Goal: Task Accomplishment & Management: Manage account settings

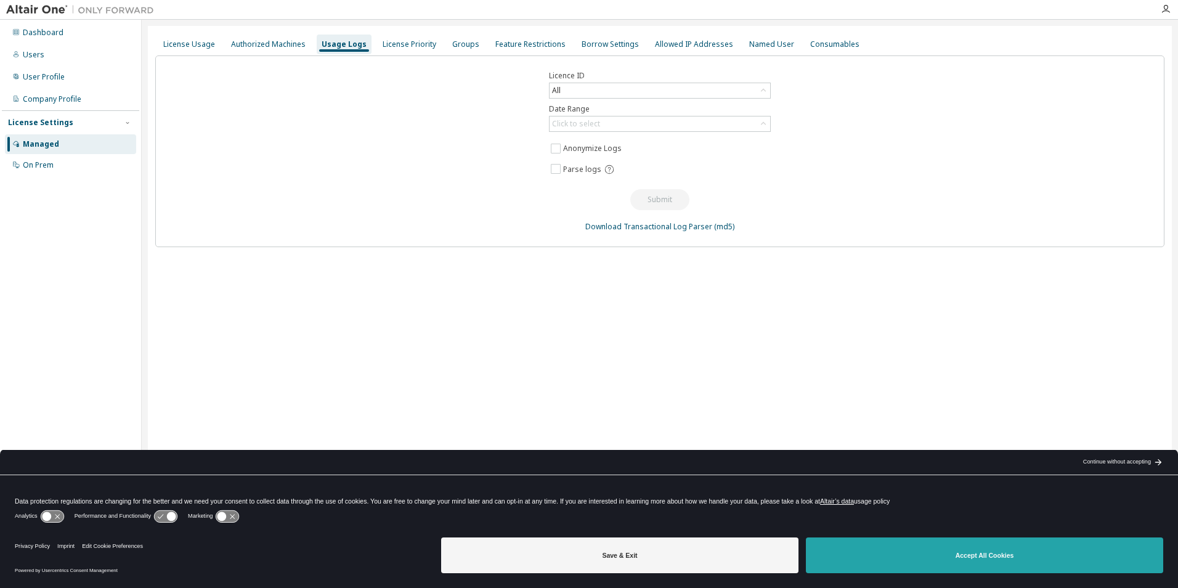
click at [903, 556] on button "Accept All Cookies" at bounding box center [984, 555] width 357 height 36
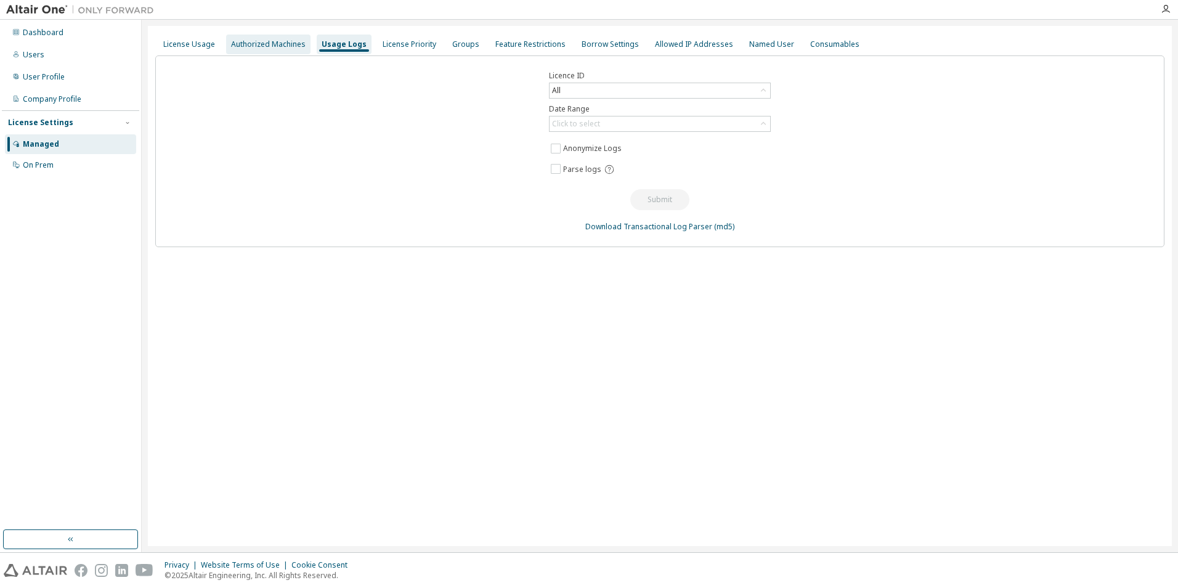
click at [267, 49] on div "Authorized Machines" at bounding box center [268, 44] width 84 height 20
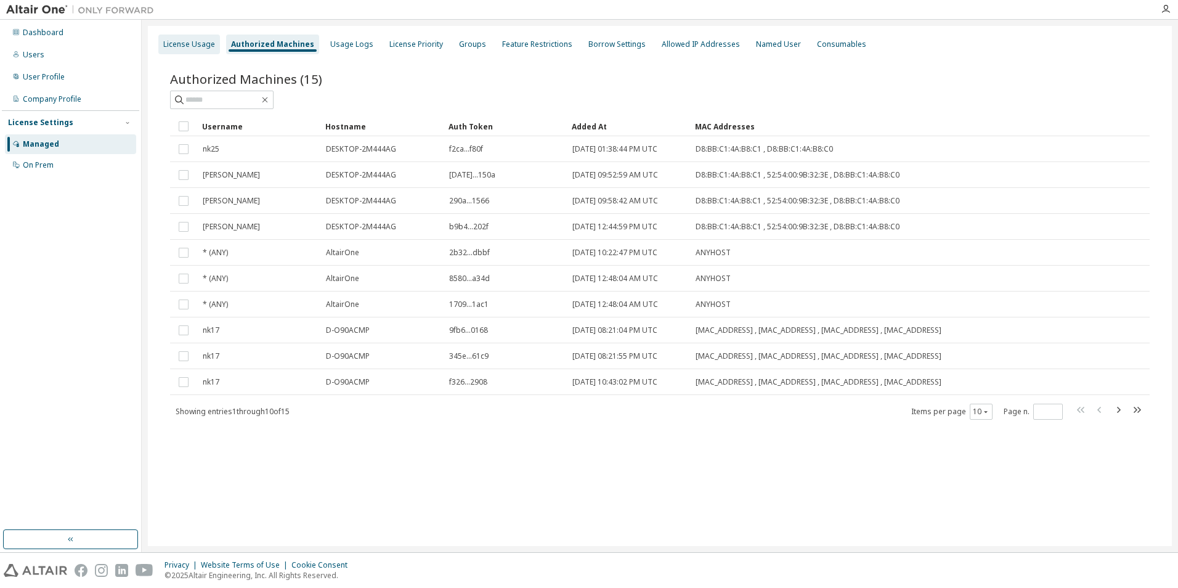
click at [177, 46] on div "License Usage" at bounding box center [189, 44] width 52 height 10
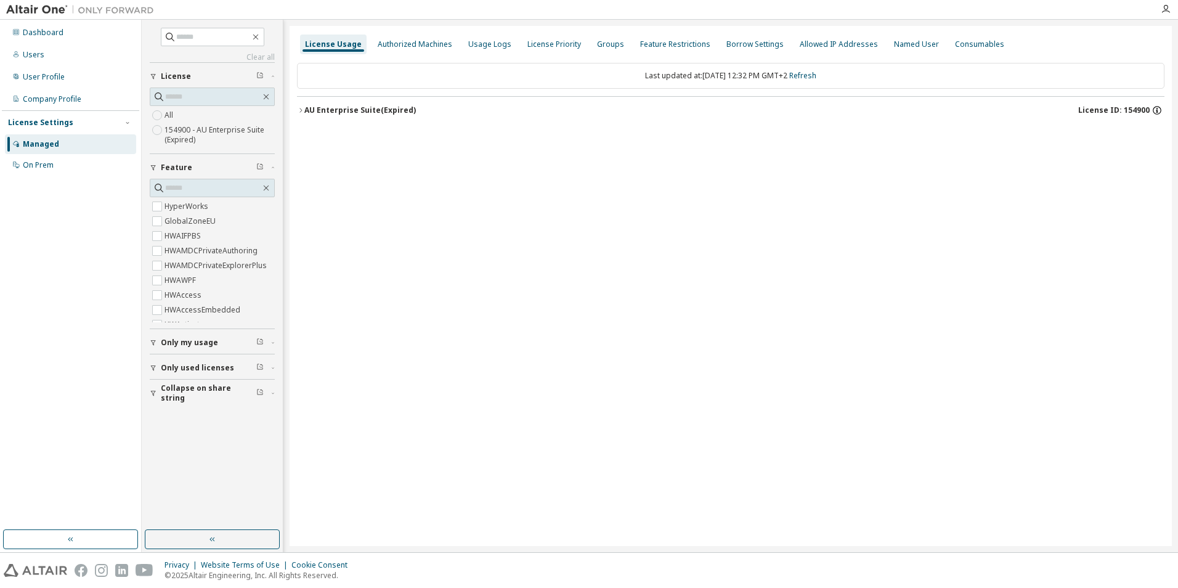
click at [1157, 113] on icon "button" at bounding box center [1156, 110] width 11 height 11
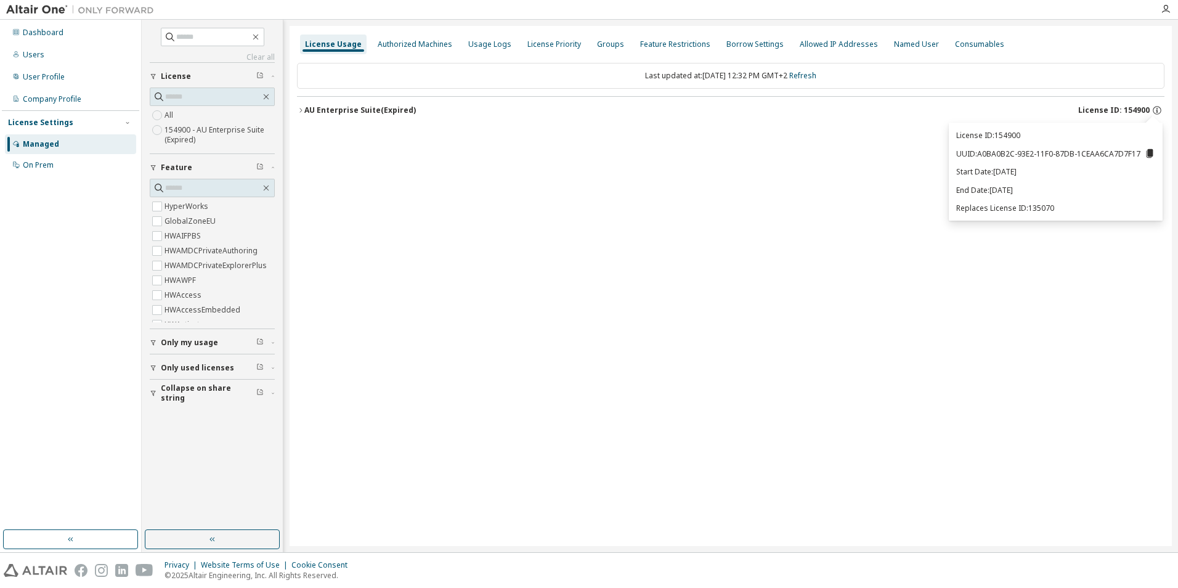
click at [857, 218] on div "License Usage Authorized Machines Usage Logs License Priority Groups Feature Re…" at bounding box center [730, 286] width 882 height 520
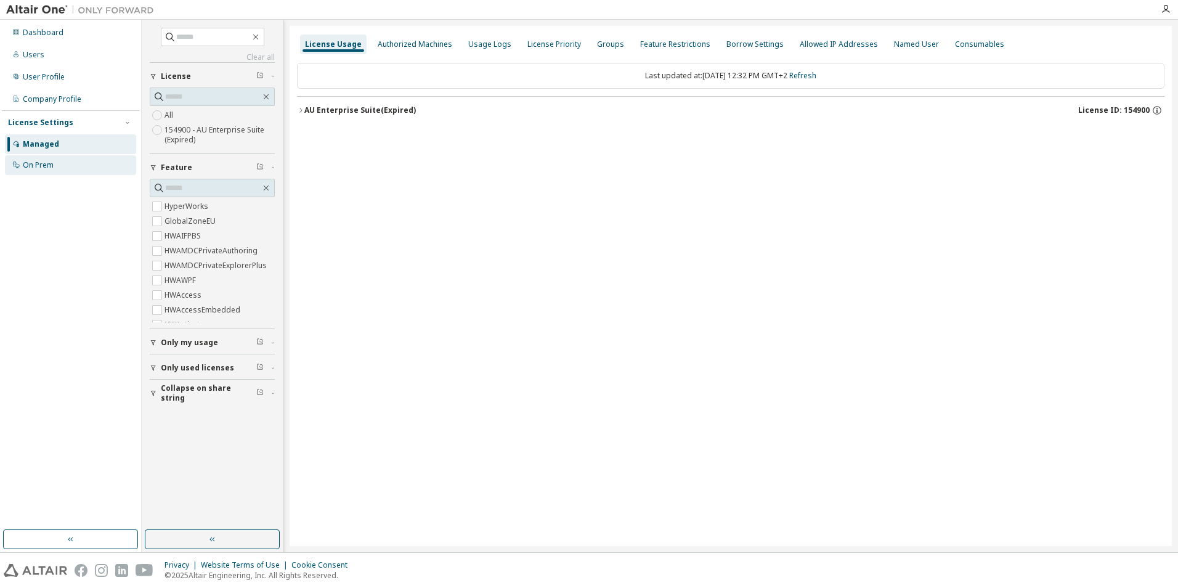
click at [47, 161] on div "On Prem" at bounding box center [38, 165] width 31 height 10
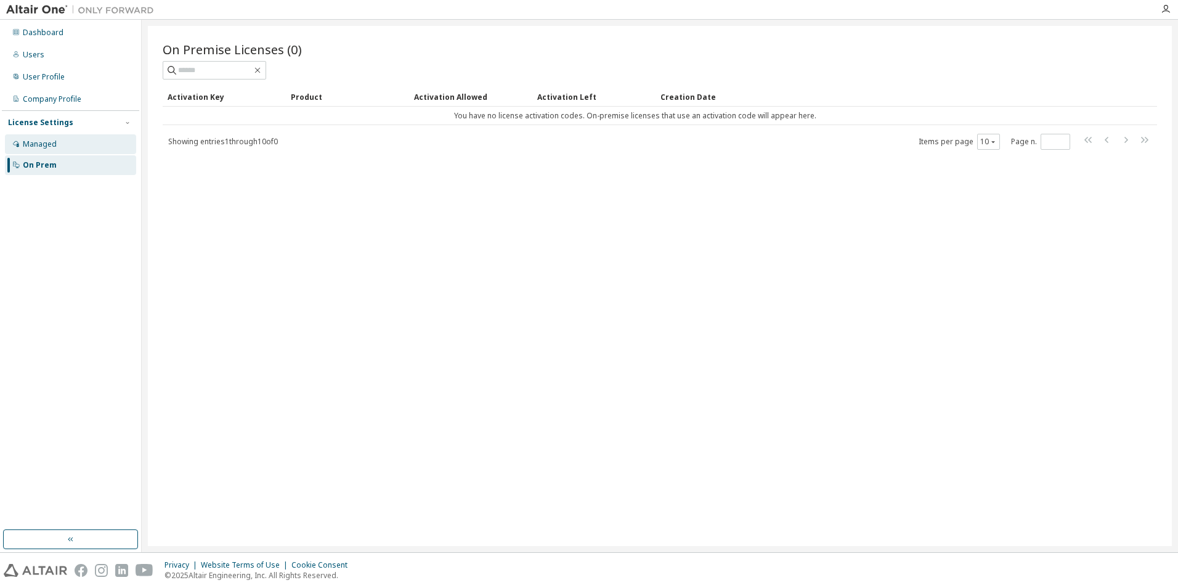
click at [49, 140] on div "Managed" at bounding box center [40, 144] width 34 height 10
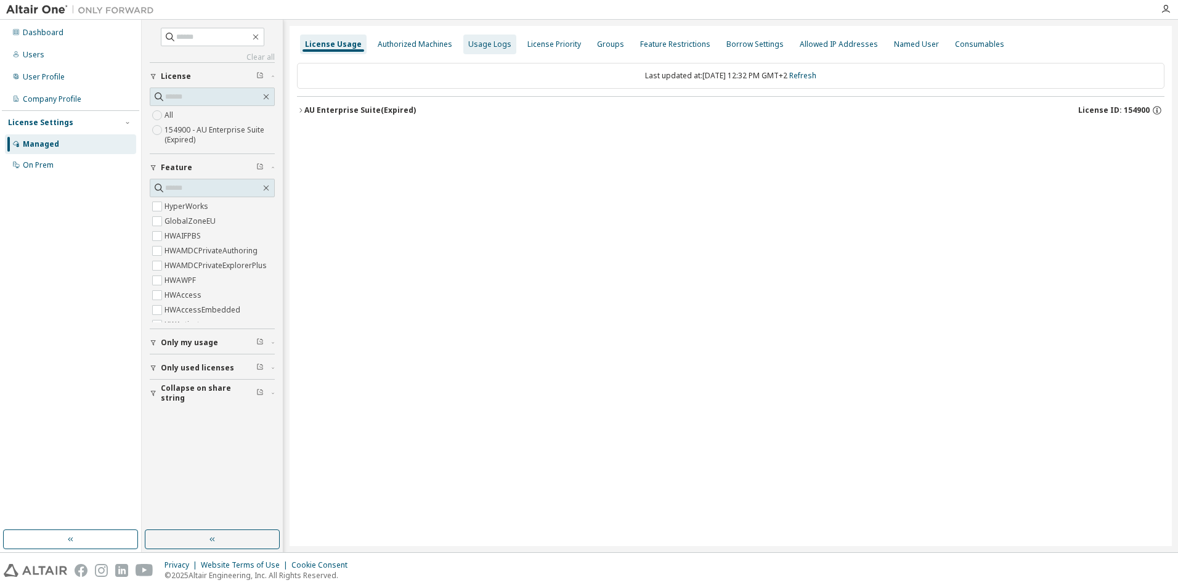
click at [479, 44] on div "Usage Logs" at bounding box center [489, 44] width 43 height 10
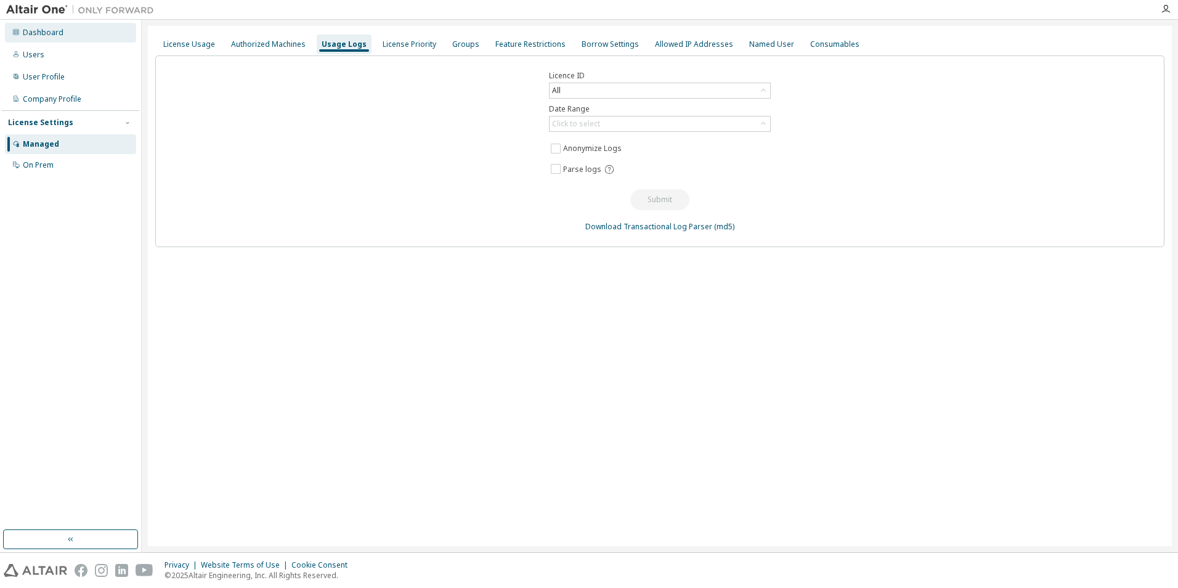
click at [64, 30] on div "Dashboard" at bounding box center [70, 33] width 131 height 20
click at [42, 163] on div "On Prem" at bounding box center [38, 165] width 31 height 10
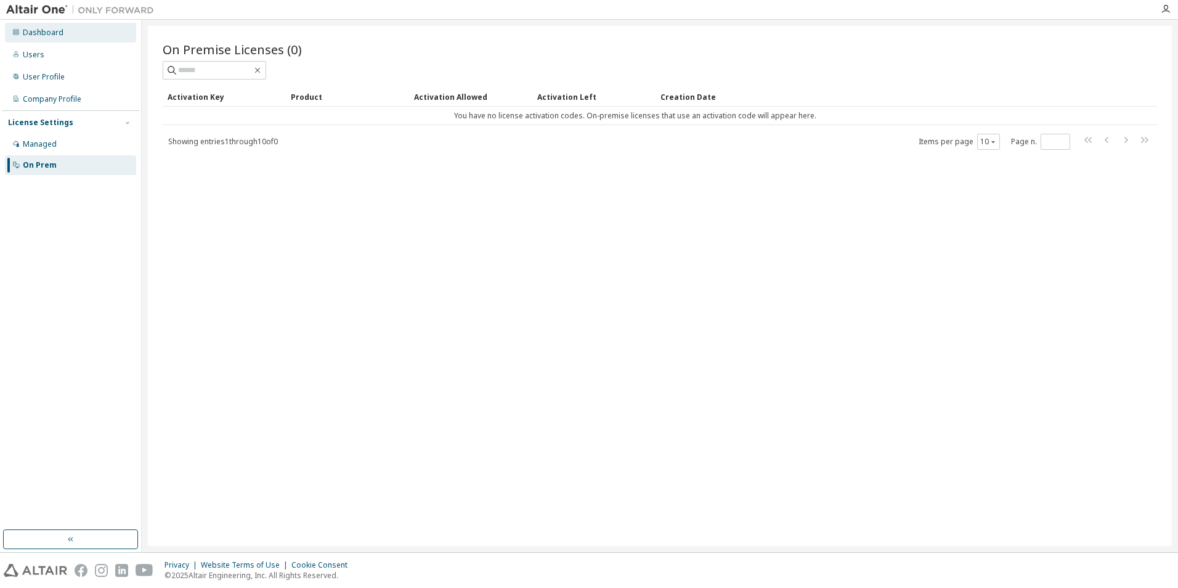
click at [55, 37] on div "Dashboard" at bounding box center [43, 33] width 41 height 10
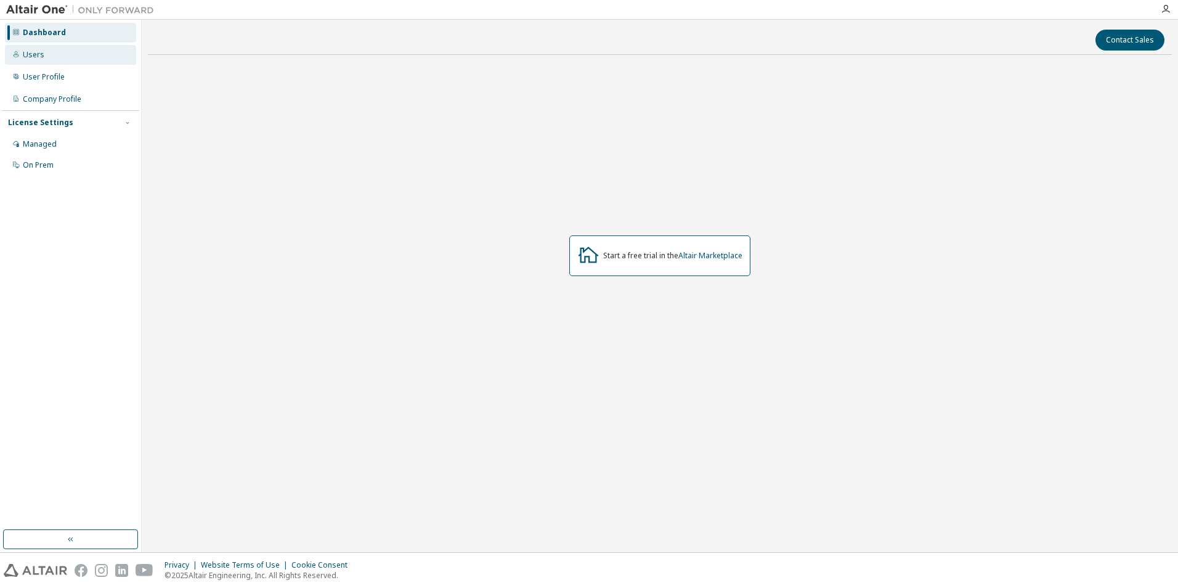
click at [38, 60] on div "Users" at bounding box center [70, 55] width 131 height 20
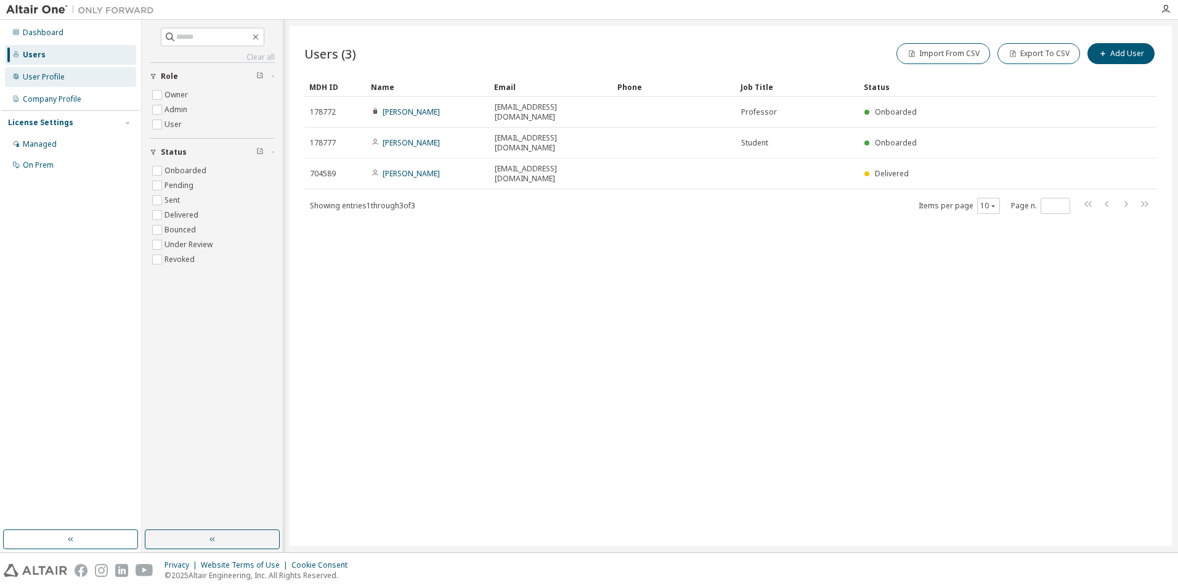
click at [33, 73] on div "User Profile" at bounding box center [44, 77] width 42 height 10
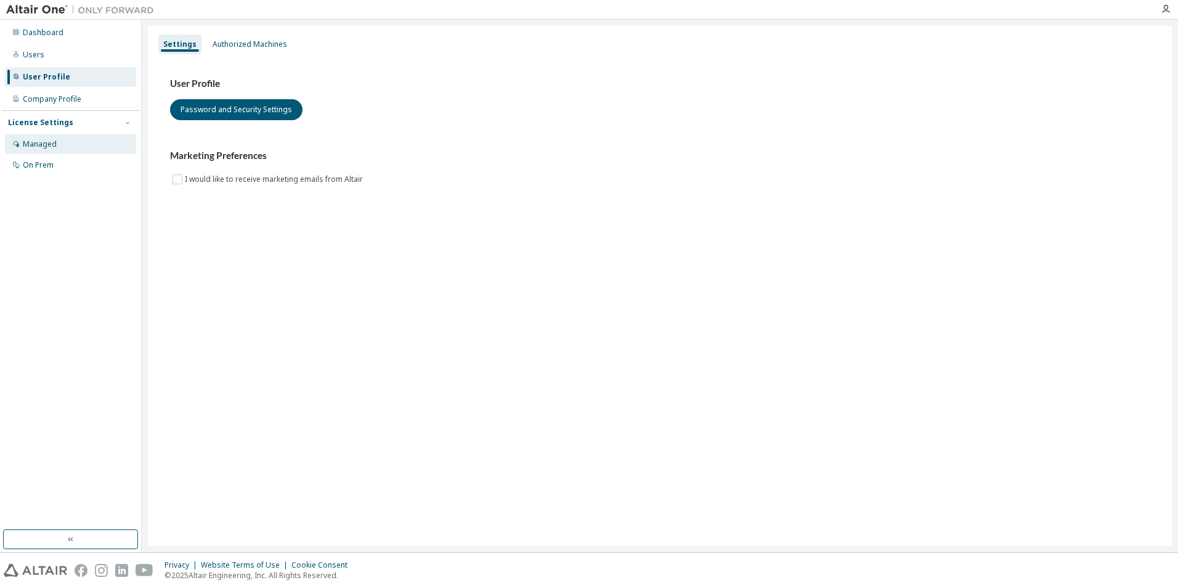
click at [33, 138] on div "Managed" at bounding box center [70, 144] width 131 height 20
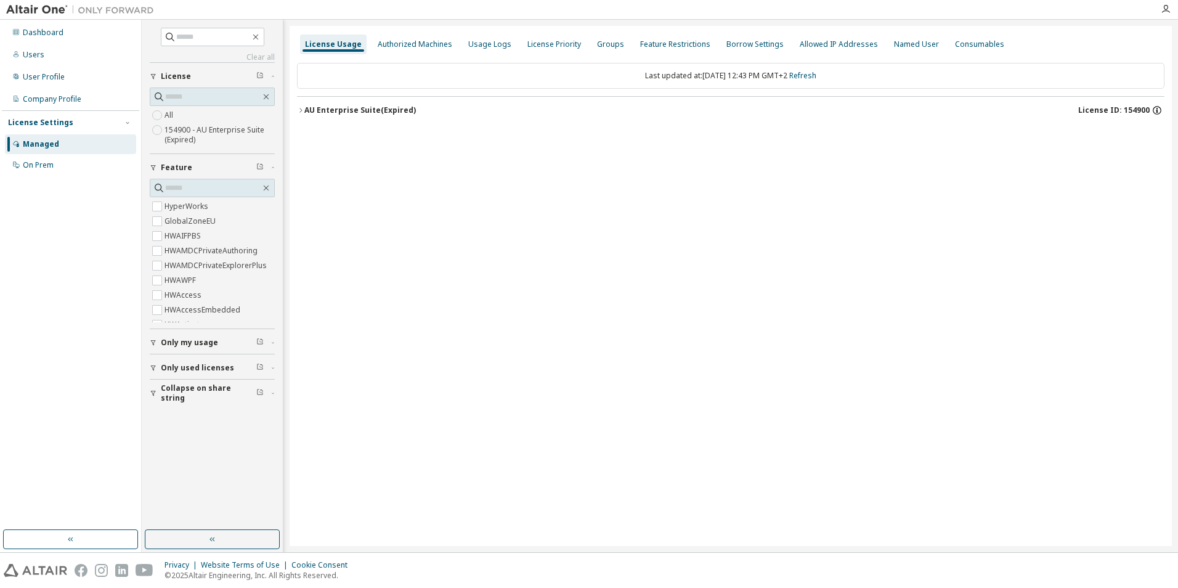
click at [1157, 111] on icon "button" at bounding box center [1156, 111] width 2 height 3
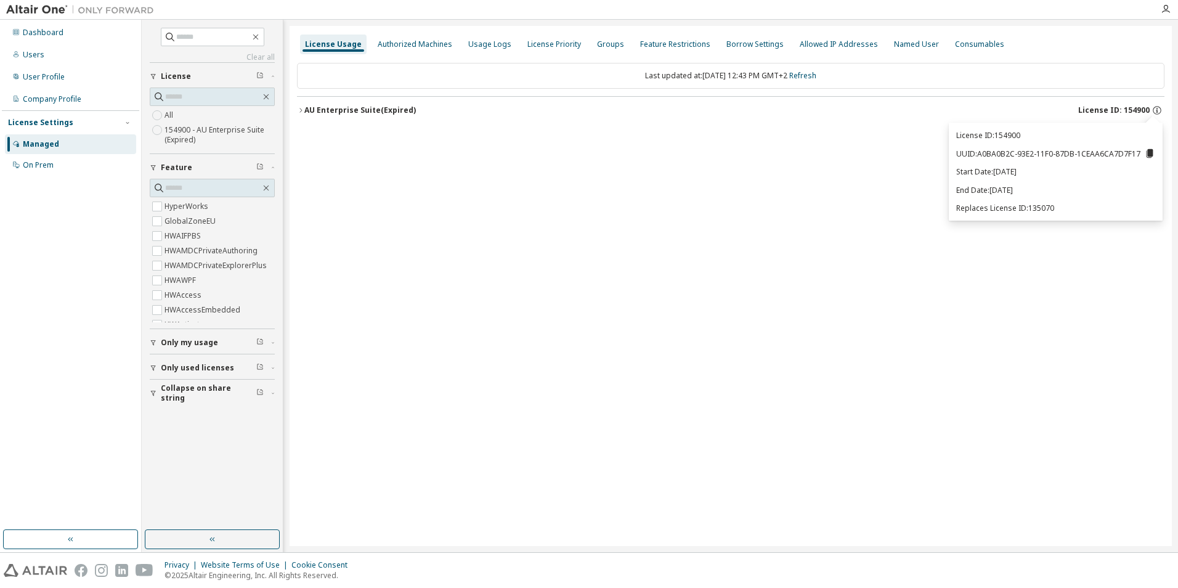
click at [827, 184] on div "License Usage Authorized Machines Usage Logs License Priority Groups Feature Re…" at bounding box center [730, 286] width 882 height 520
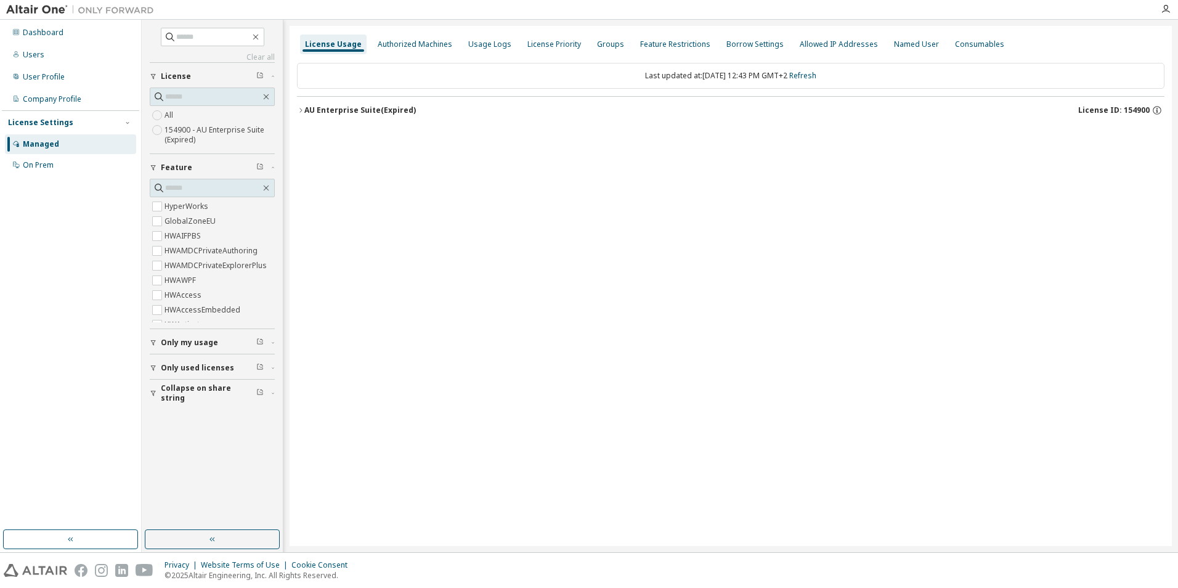
click at [309, 110] on div "AU Enterprise Suite (Expired)" at bounding box center [359, 110] width 111 height 10
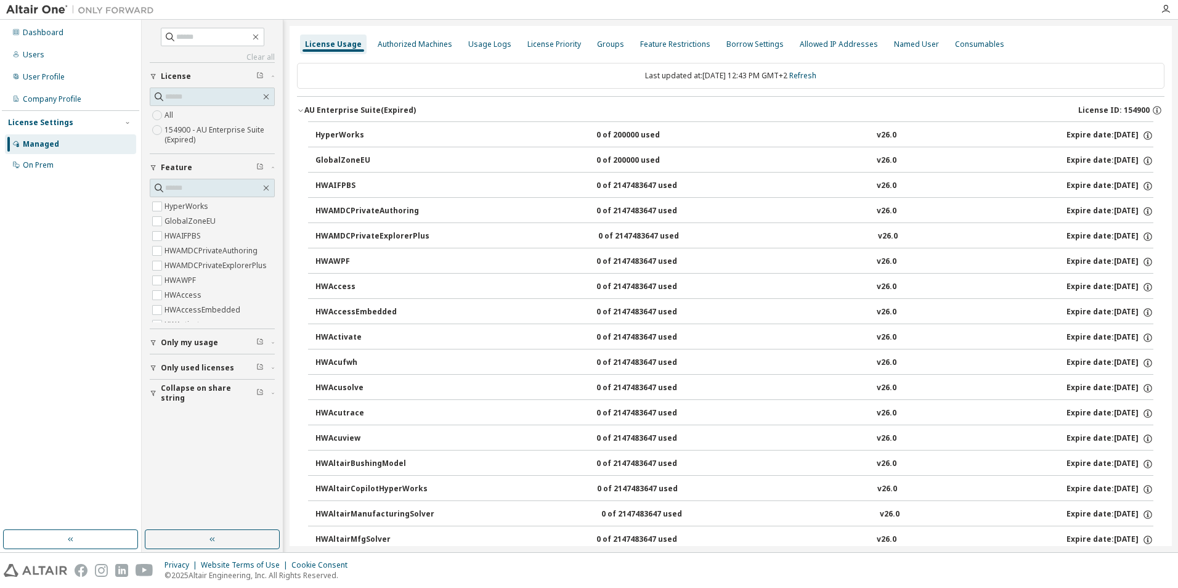
click at [299, 110] on icon "button" at bounding box center [300, 111] width 4 height 2
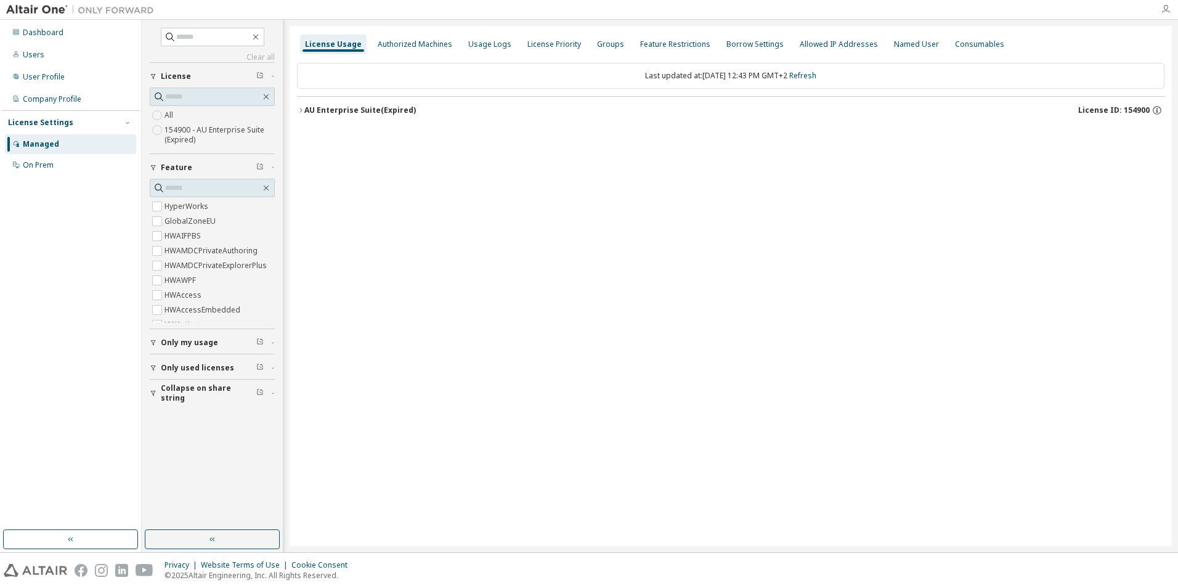
click at [1167, 10] on icon "button" at bounding box center [1165, 9] width 10 height 10
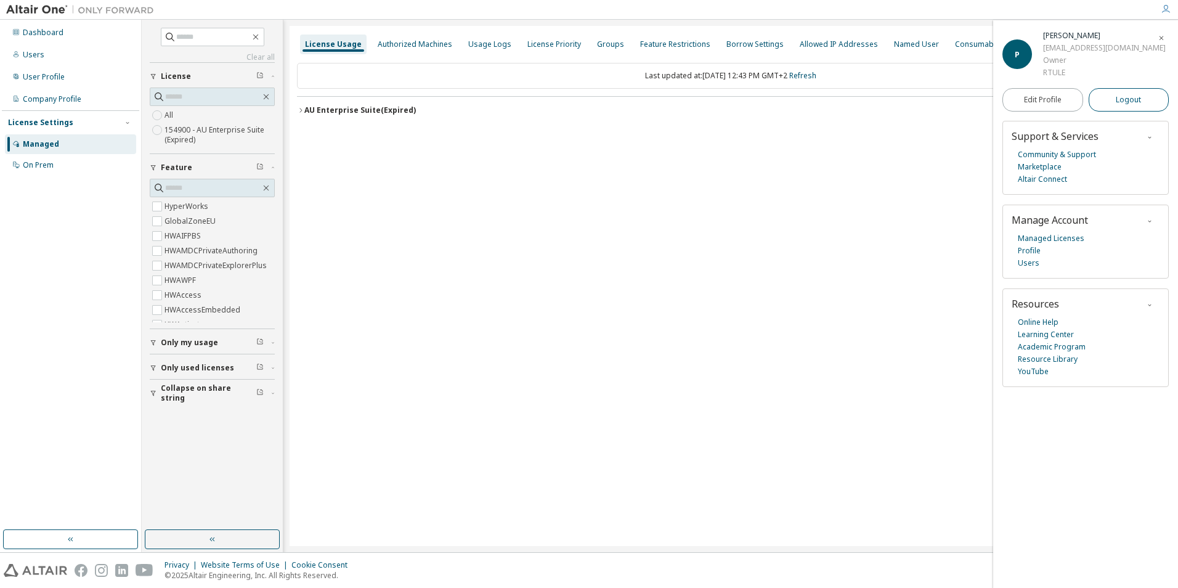
click at [1114, 97] on button "Logout" at bounding box center [1128, 99] width 81 height 23
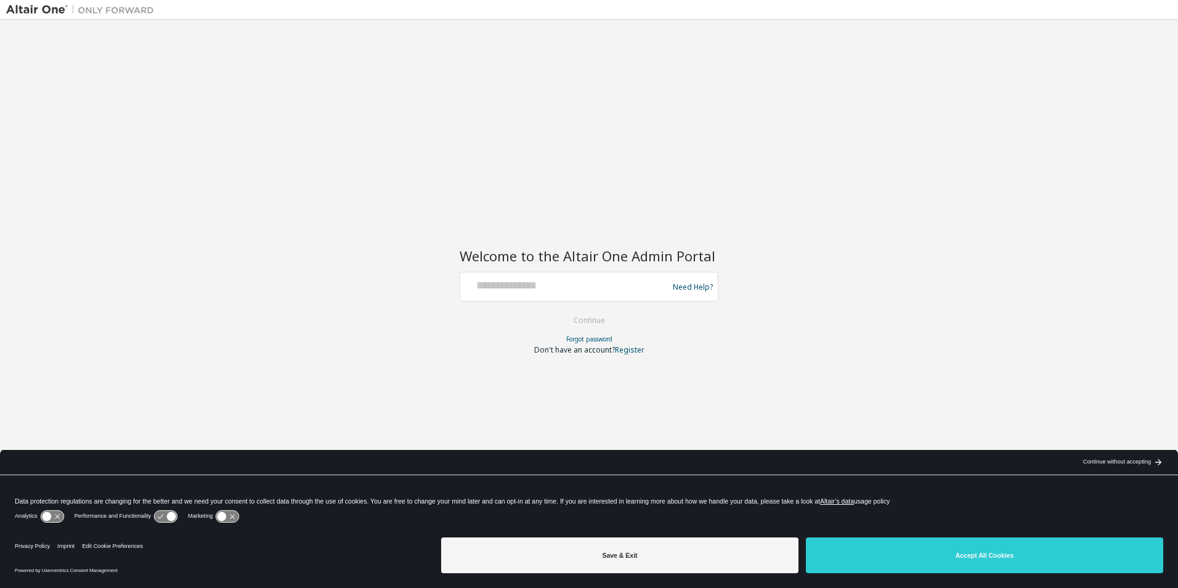
click at [779, 126] on div "Welcome to the Altair One Admin Portal Need Help? Please make sure that you pro…" at bounding box center [588, 286] width 1165 height 520
click at [565, 283] on input "text" at bounding box center [565, 284] width 201 height 18
type input "**********"
click at [595, 323] on button "Continue" at bounding box center [588, 320] width 57 height 18
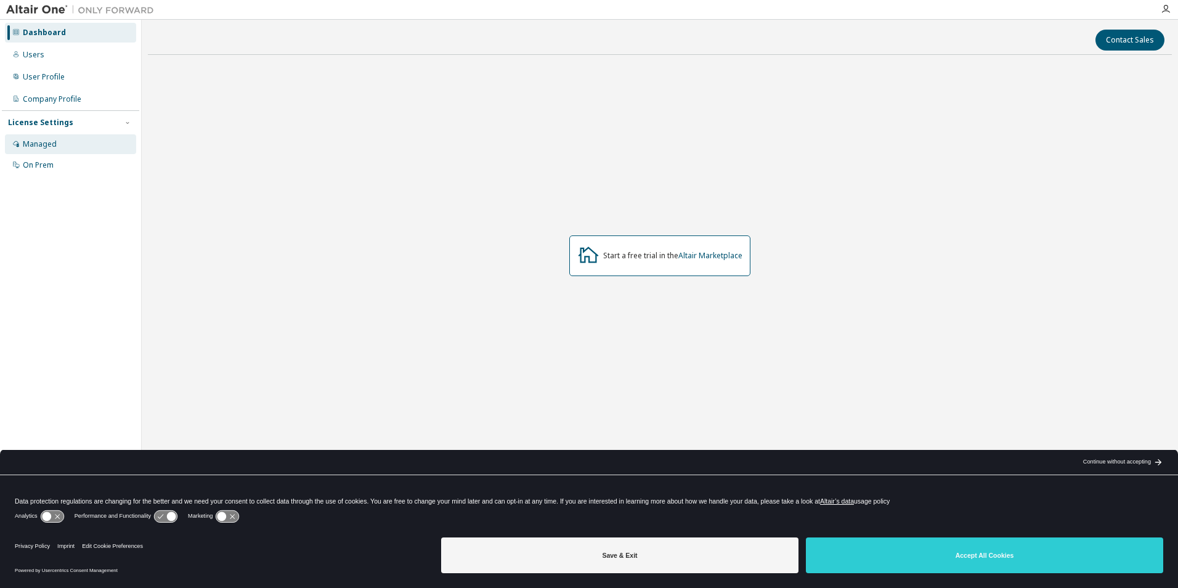
click at [48, 146] on div "Managed" at bounding box center [40, 144] width 34 height 10
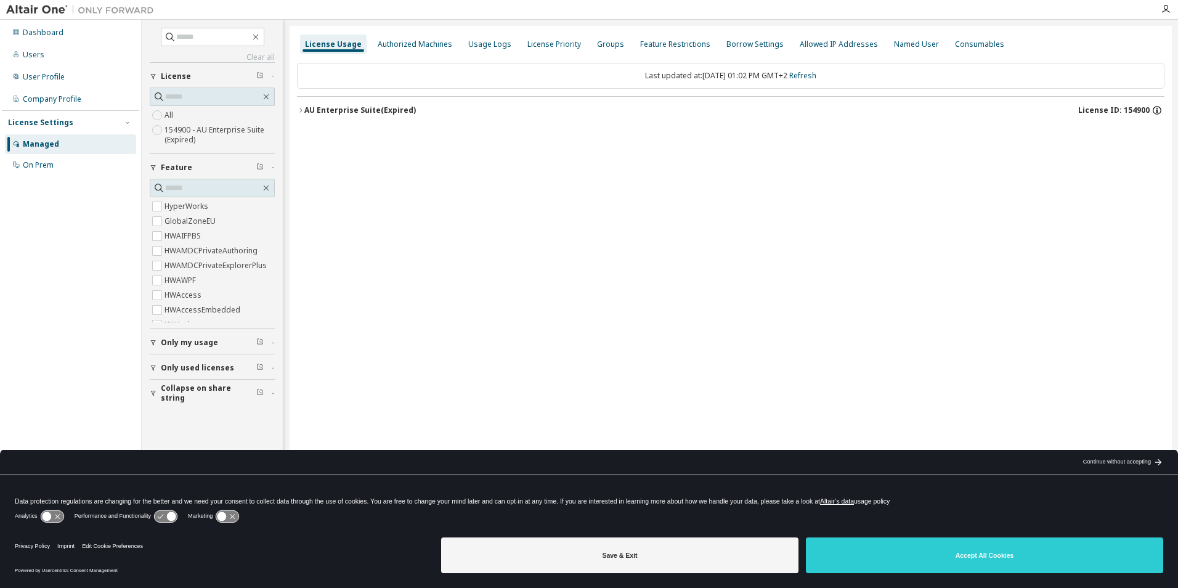
click at [1156, 113] on icon "button" at bounding box center [1156, 110] width 11 height 11
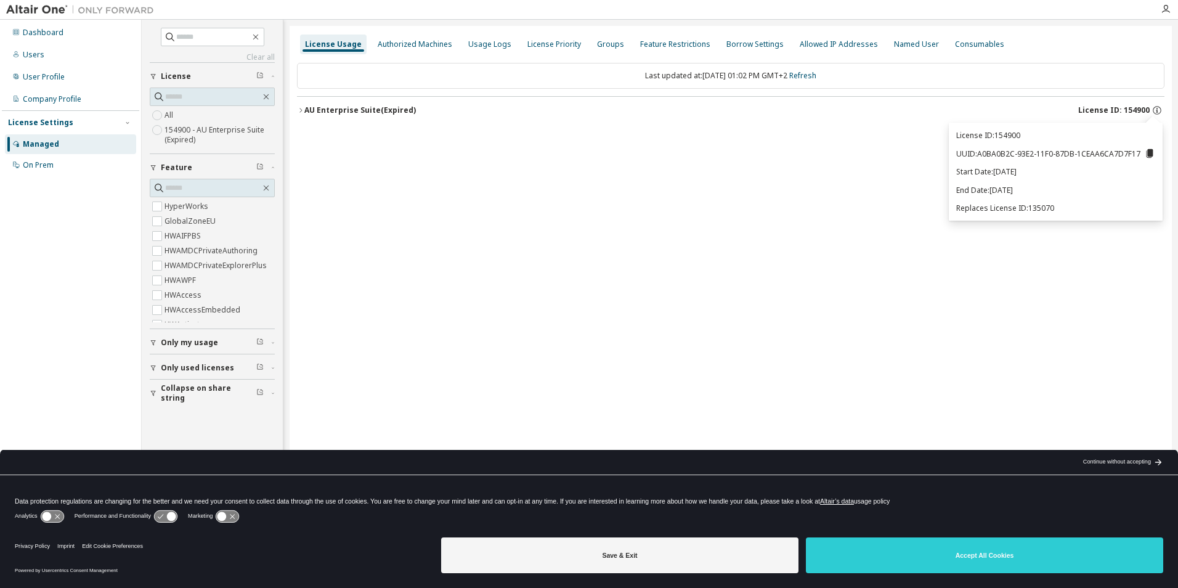
click at [872, 266] on div "License Usage Authorized Machines Usage Logs License Priority Groups Feature Re…" at bounding box center [730, 286] width 882 height 520
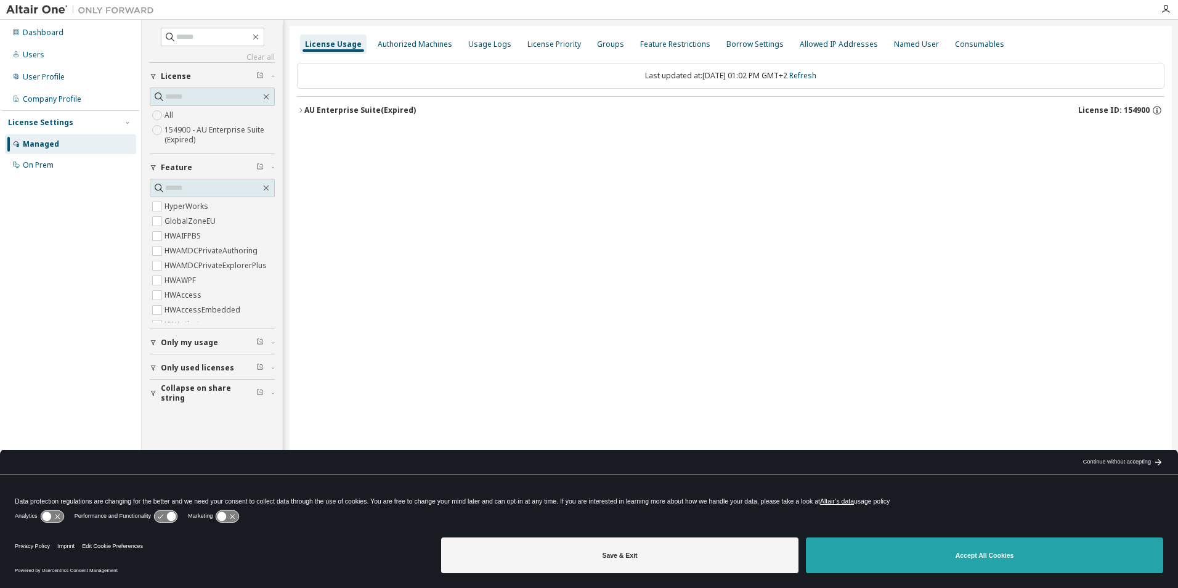
click at [910, 552] on button "Accept All Cookies" at bounding box center [984, 555] width 357 height 36
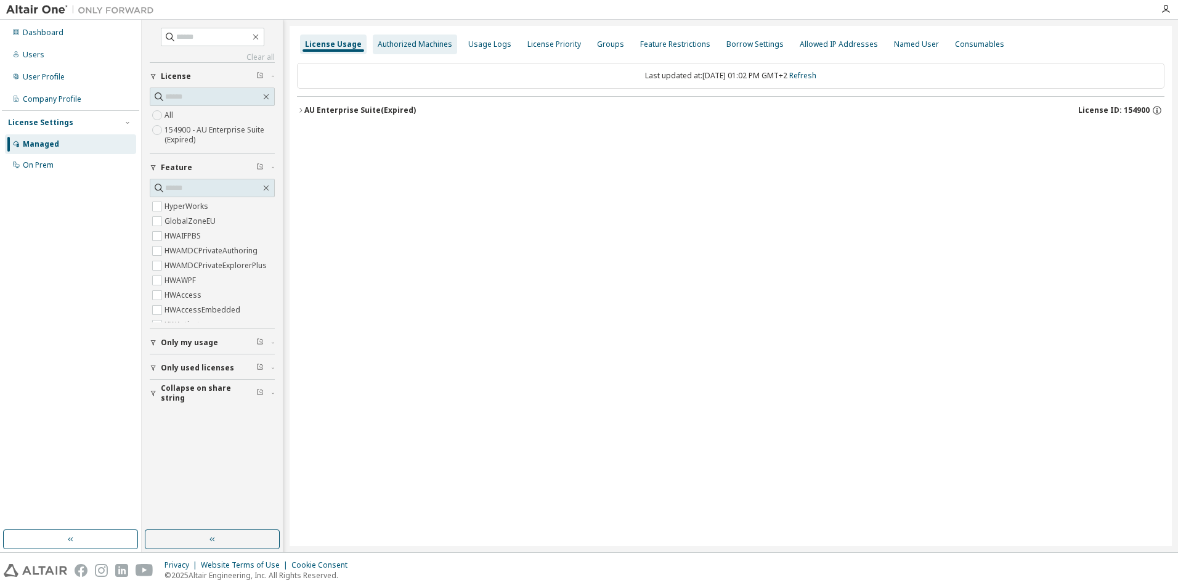
click at [406, 44] on div "Authorized Machines" at bounding box center [415, 44] width 75 height 10
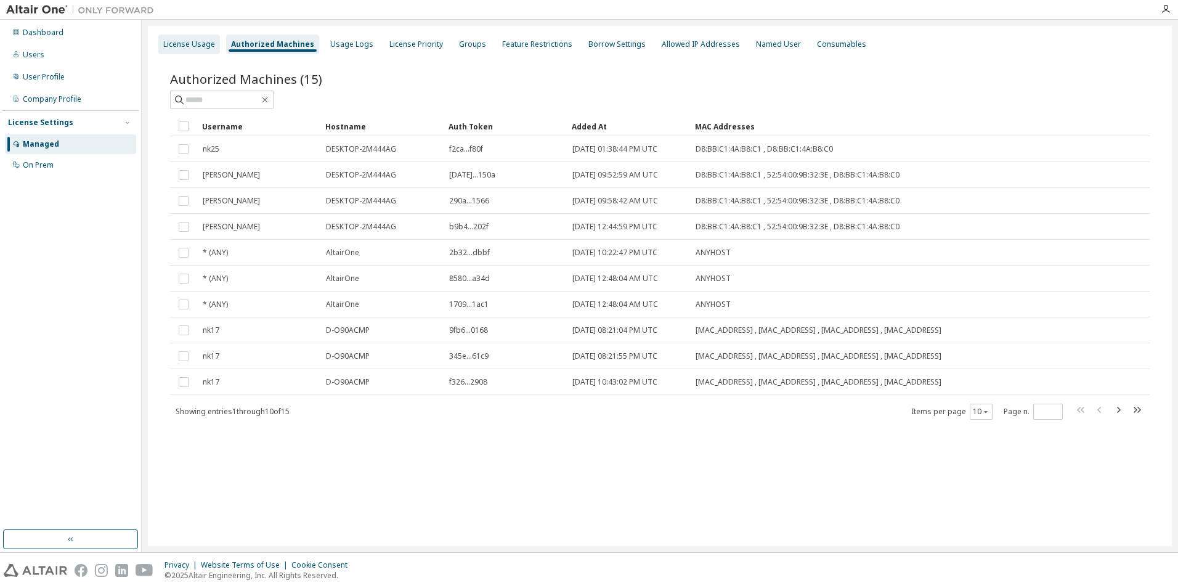
click at [190, 44] on div "License Usage" at bounding box center [189, 44] width 52 height 10
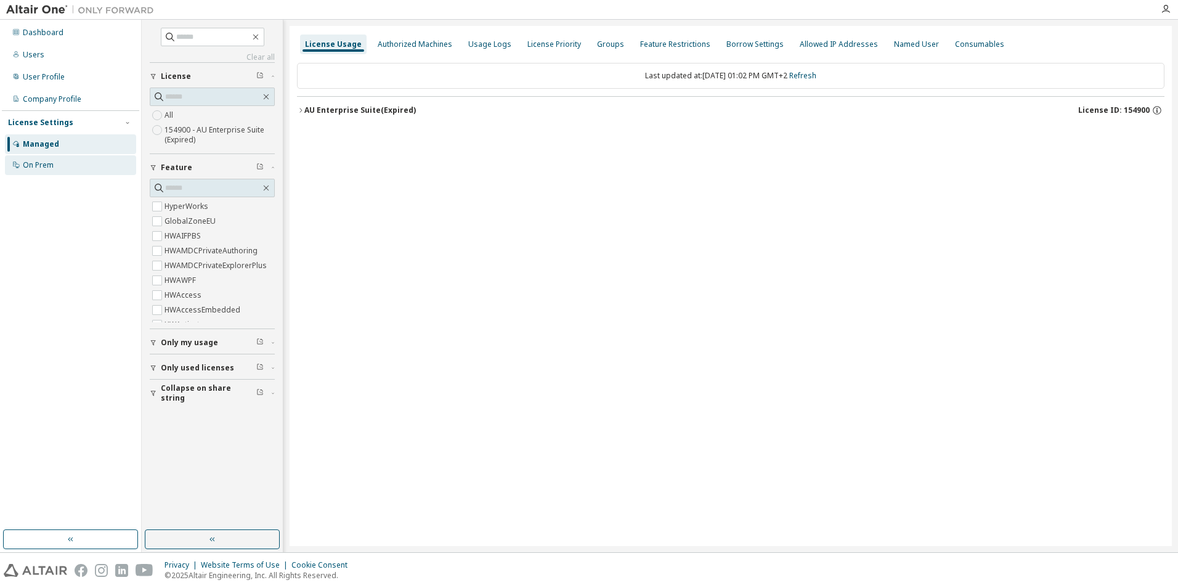
click at [48, 169] on div "On Prem" at bounding box center [38, 165] width 31 height 10
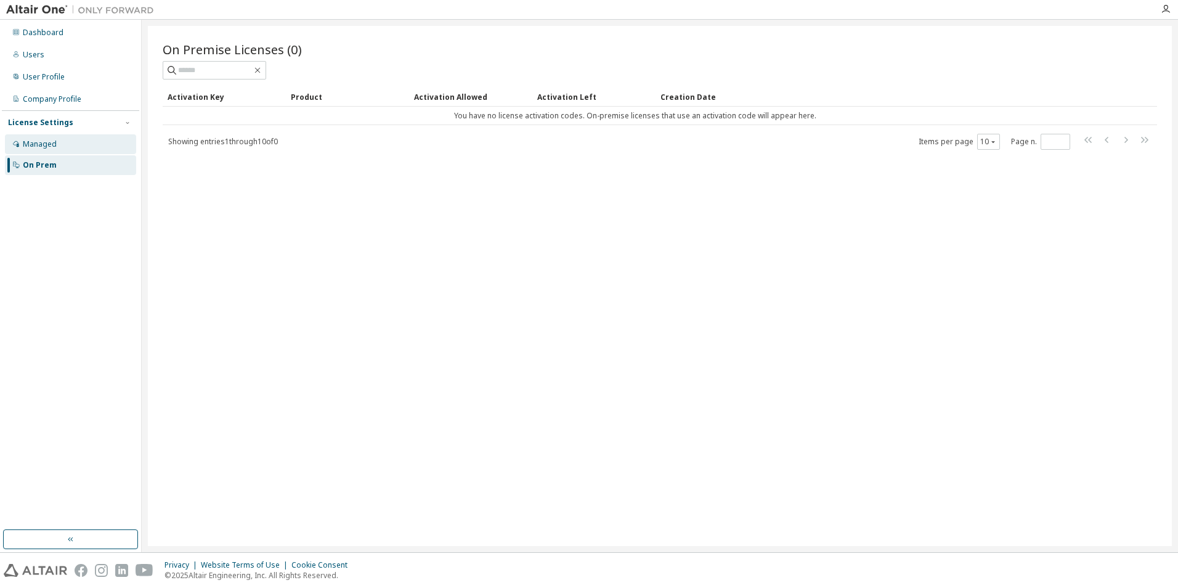
click at [40, 148] on div "Managed" at bounding box center [40, 144] width 34 height 10
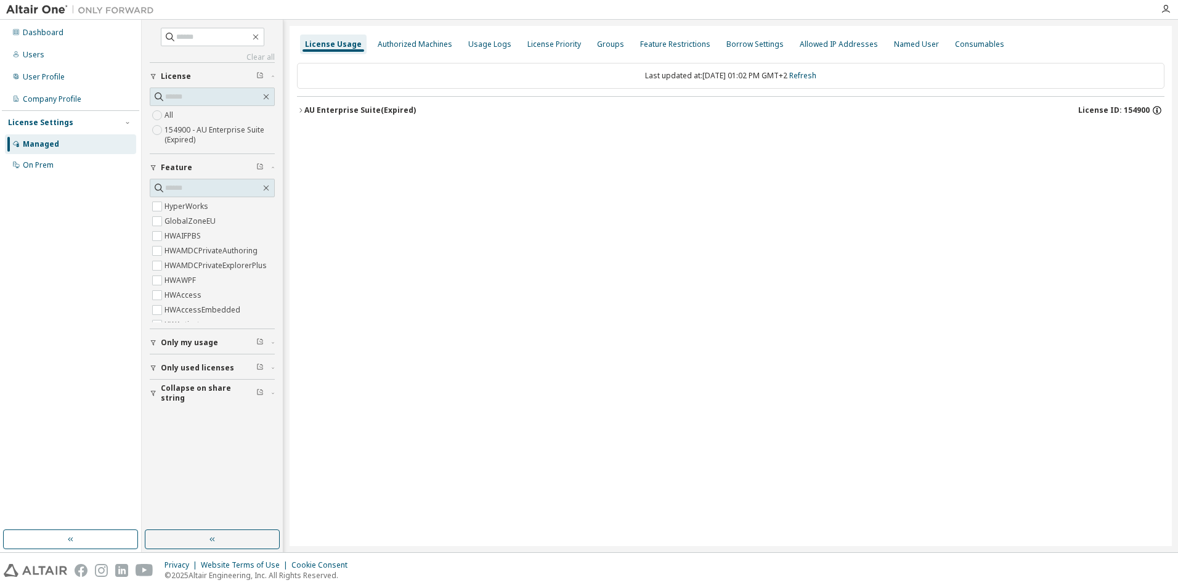
click at [1157, 108] on icon "button" at bounding box center [1156, 108] width 1 height 1
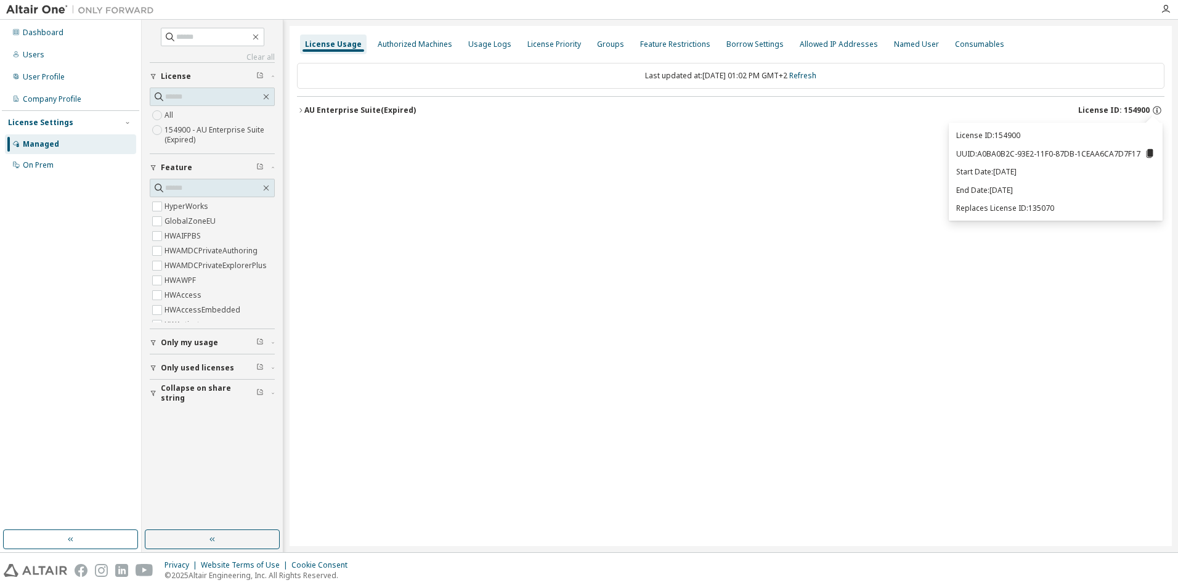
click at [922, 257] on div "License Usage Authorized Machines Usage Logs License Priority Groups Feature Re…" at bounding box center [730, 286] width 882 height 520
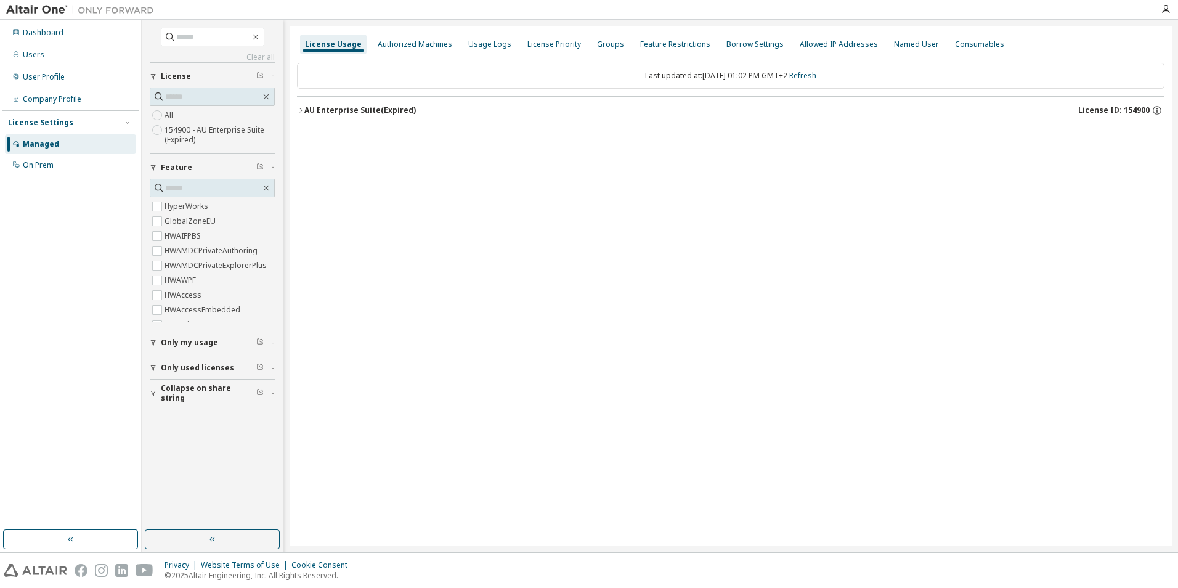
click at [1139, 109] on span "License ID: 154900" at bounding box center [1113, 110] width 71 height 10
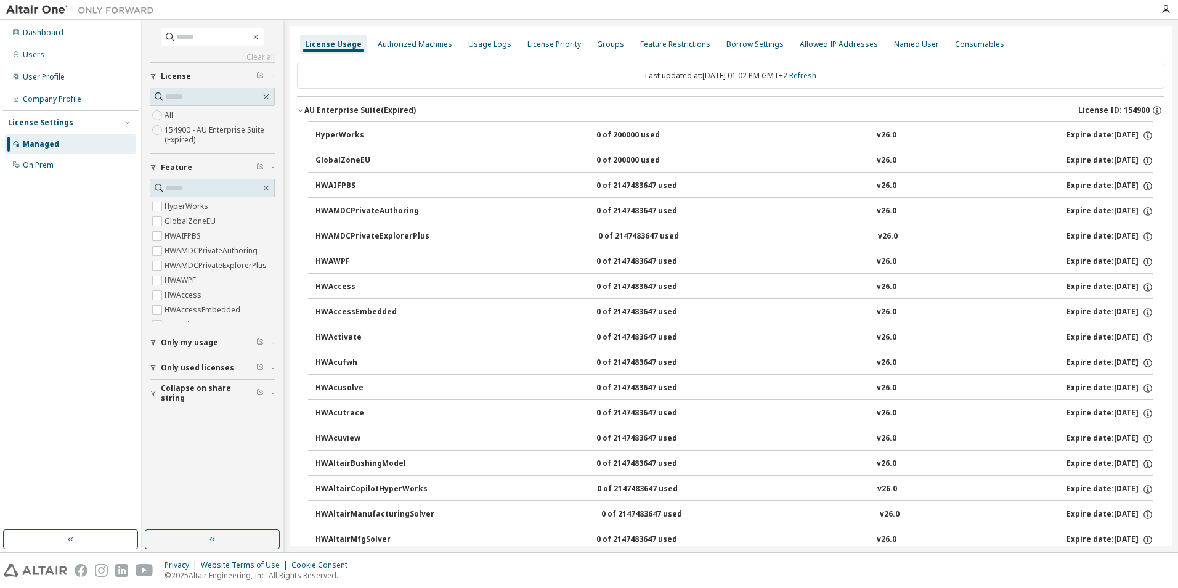
click at [57, 142] on div "Managed" at bounding box center [41, 144] width 36 height 10
click at [300, 108] on icon "button" at bounding box center [300, 110] width 7 height 7
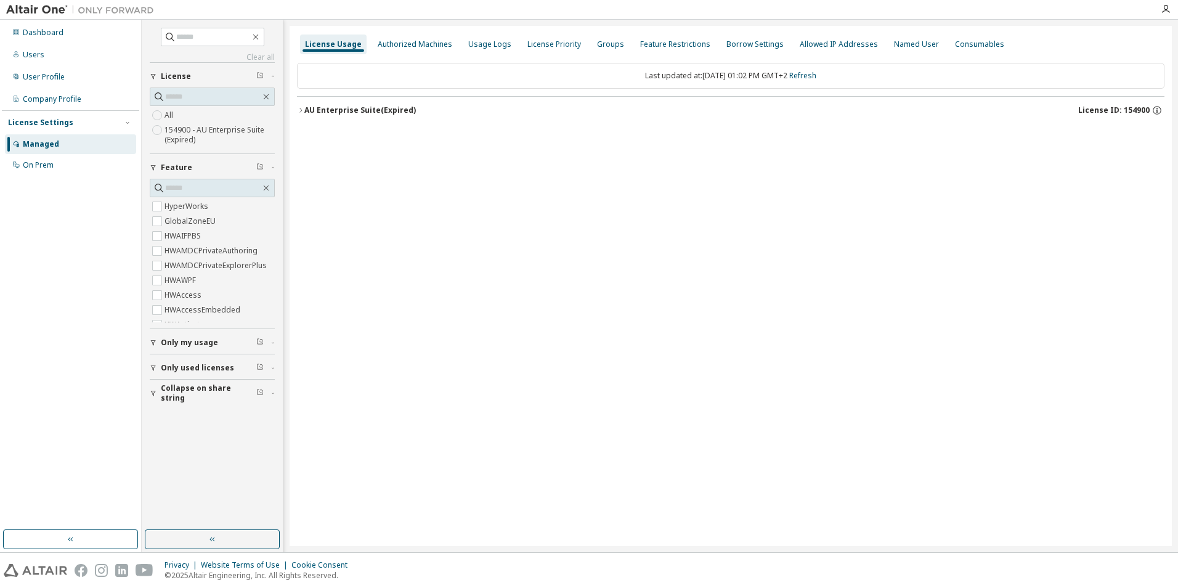
click at [1151, 110] on div "License ID: 154900" at bounding box center [1121, 110] width 86 height 11
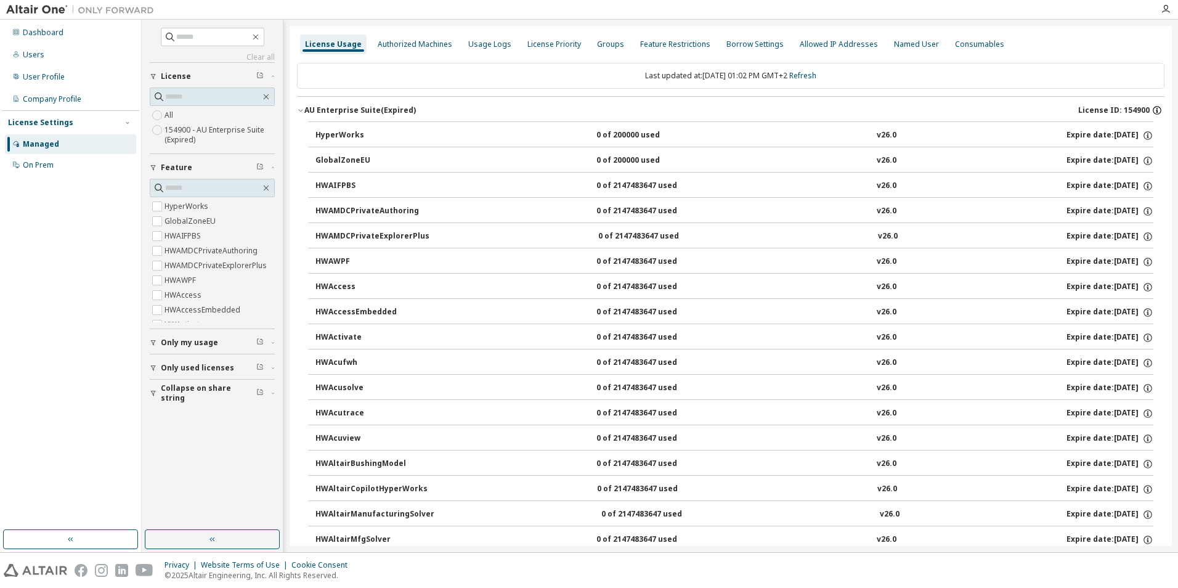
click at [1152, 108] on icon "button" at bounding box center [1156, 110] width 11 height 11
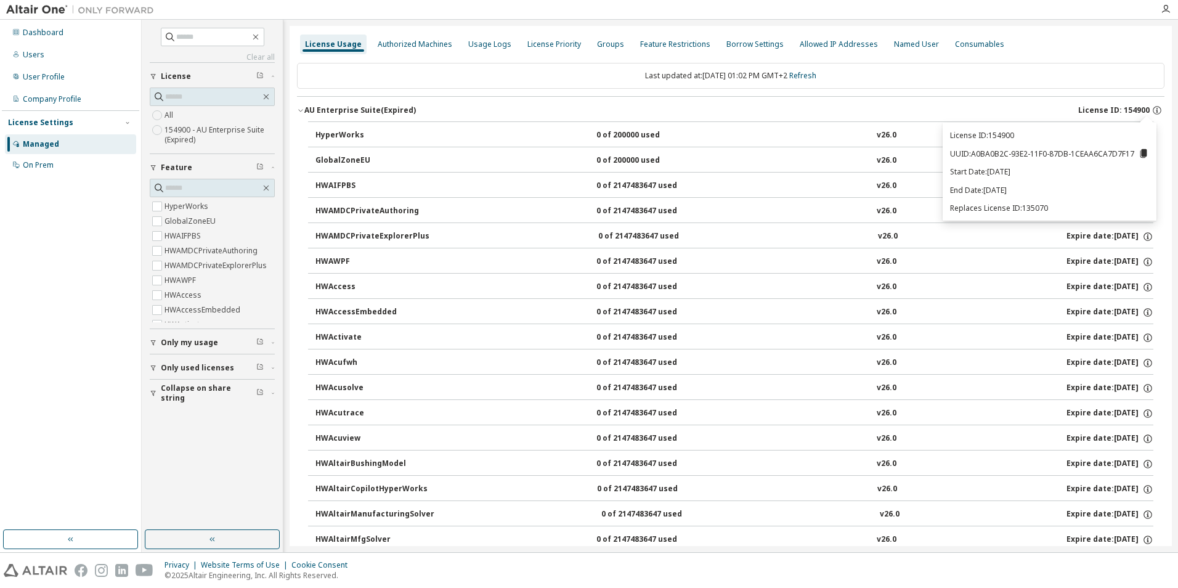
click at [305, 111] on div "AU Enterprise Suite (Expired)" at bounding box center [359, 110] width 111 height 10
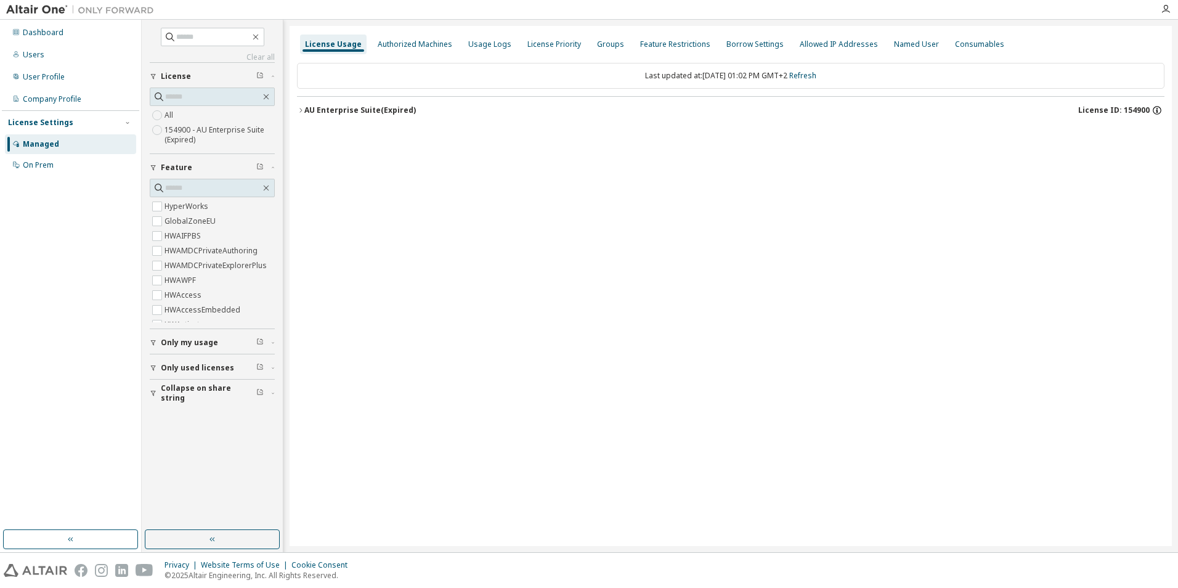
click at [1159, 110] on icon "button" at bounding box center [1156, 110] width 11 height 11
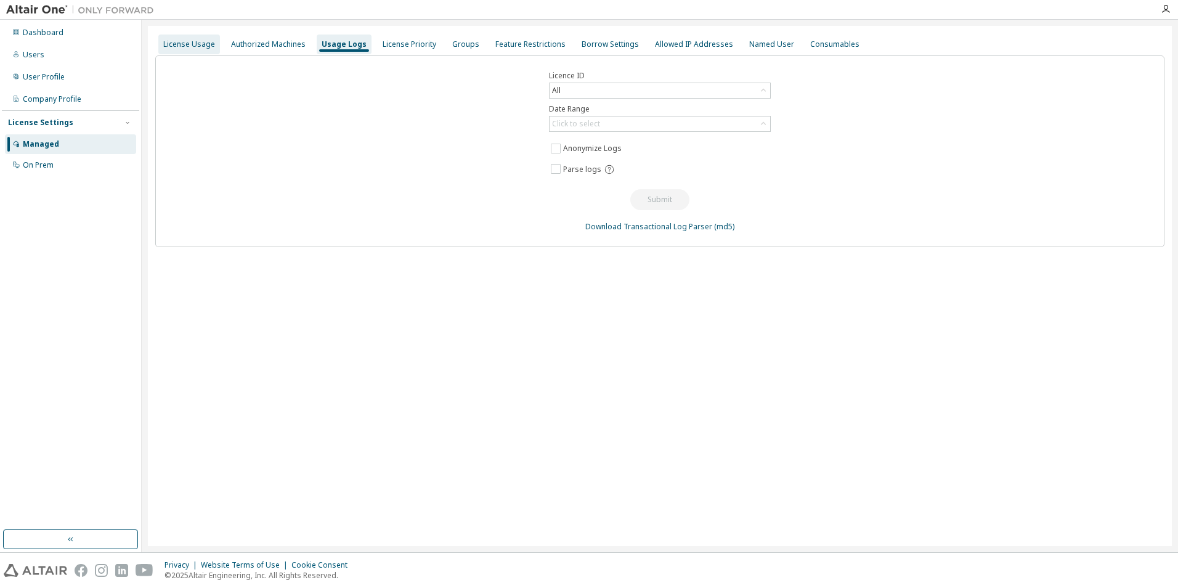
click at [199, 47] on div "License Usage" at bounding box center [189, 44] width 52 height 10
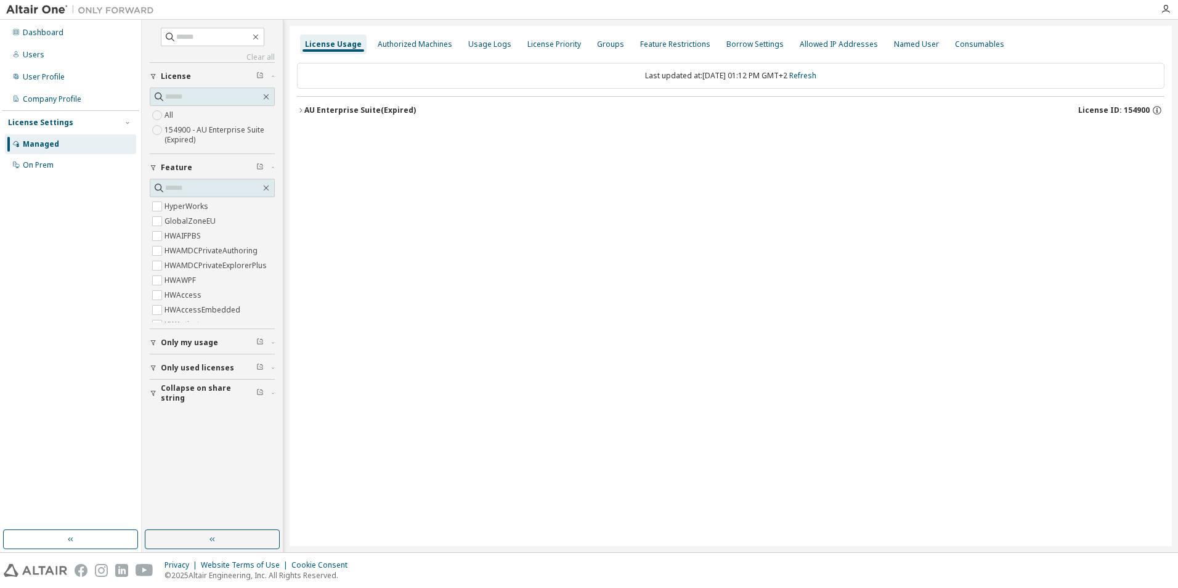
click at [300, 113] on icon "button" at bounding box center [300, 110] width 7 height 7
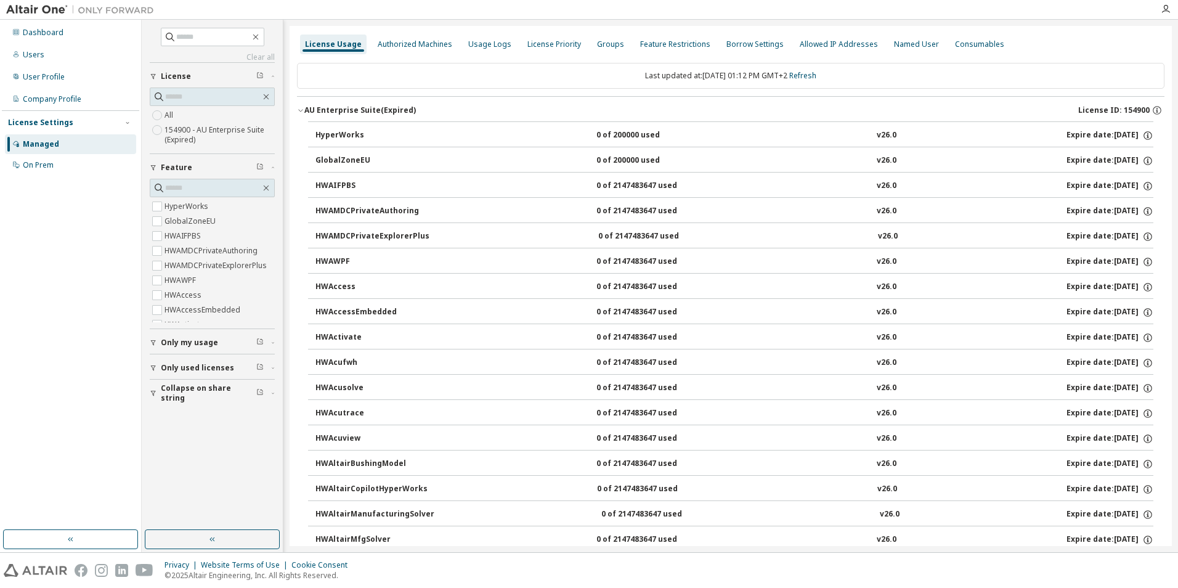
click at [300, 111] on icon "button" at bounding box center [300, 110] width 7 height 7
